Goal: Navigation & Orientation: Find specific page/section

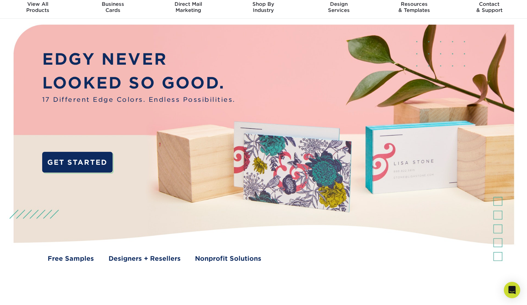
scroll to position [11, 0]
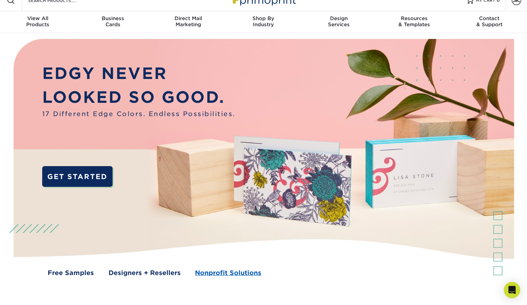
click at [225, 272] on link "Nonprofit Solutions" at bounding box center [228, 273] width 66 height 10
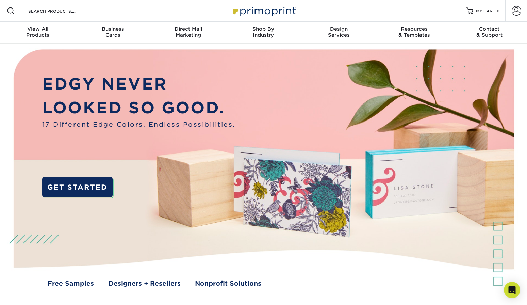
scroll to position [0, 0]
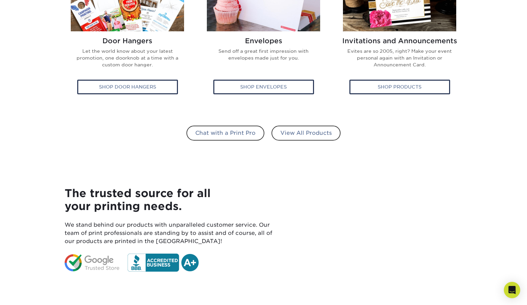
scroll to position [468, 0]
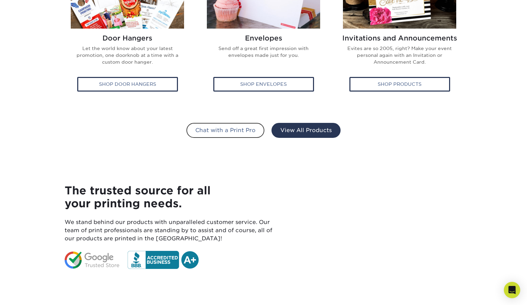
click at [306, 131] on link "View All Products" at bounding box center [305, 130] width 69 height 15
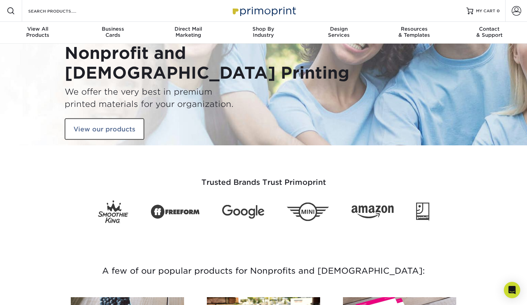
scroll to position [0, 0]
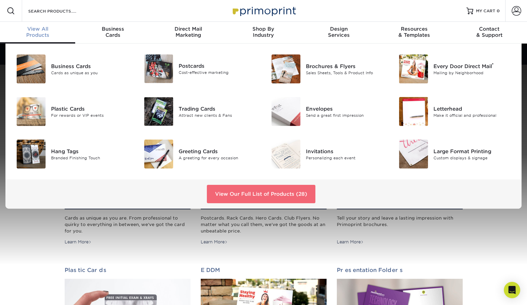
click at [277, 193] on link "View Our Full List of Products (28)" at bounding box center [261, 194] width 108 height 18
